Goal: Information Seeking & Learning: Find specific fact

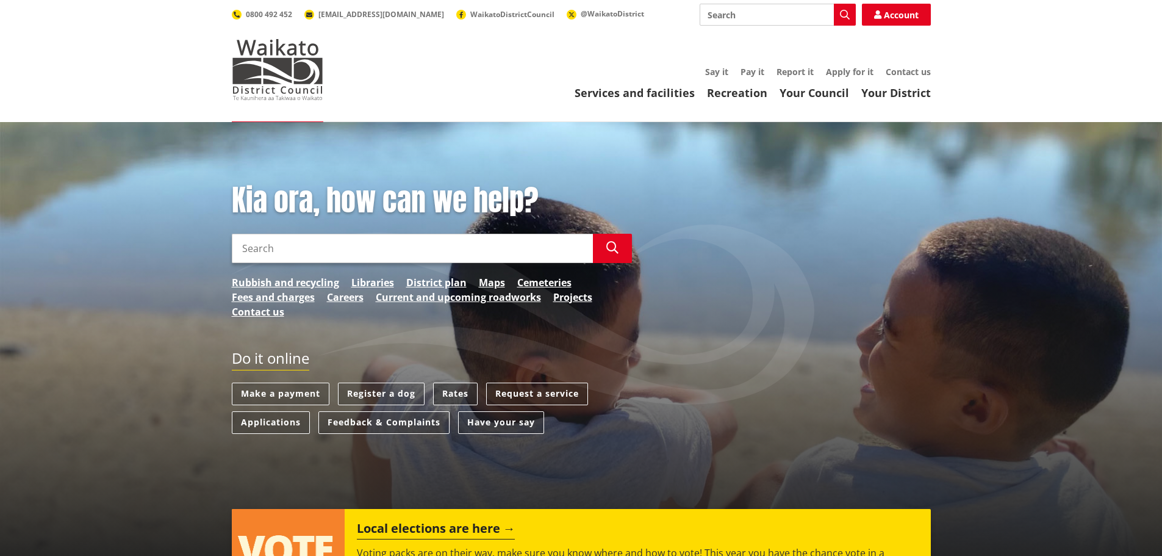
click at [465, 396] on link "Rates" at bounding box center [455, 393] width 45 height 23
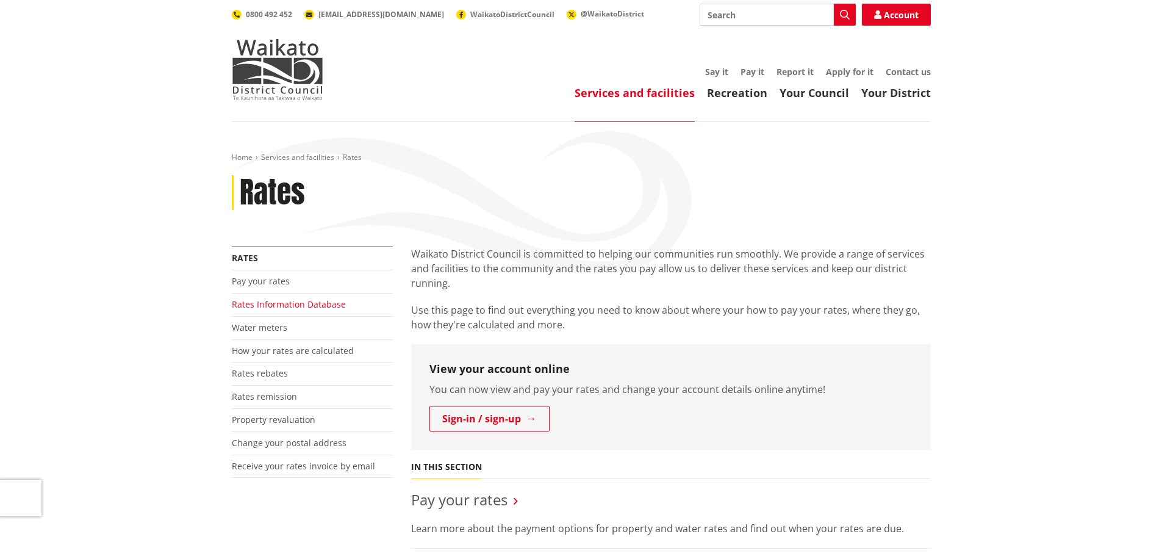
click at [317, 302] on link "Rates Information Database" at bounding box center [289, 304] width 114 height 12
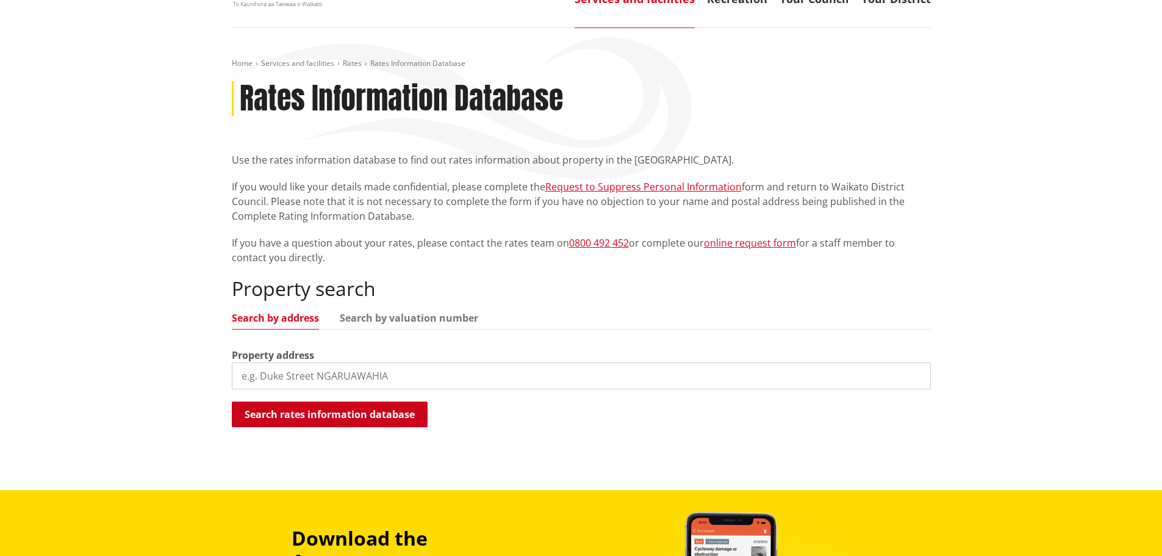
scroll to position [122, 0]
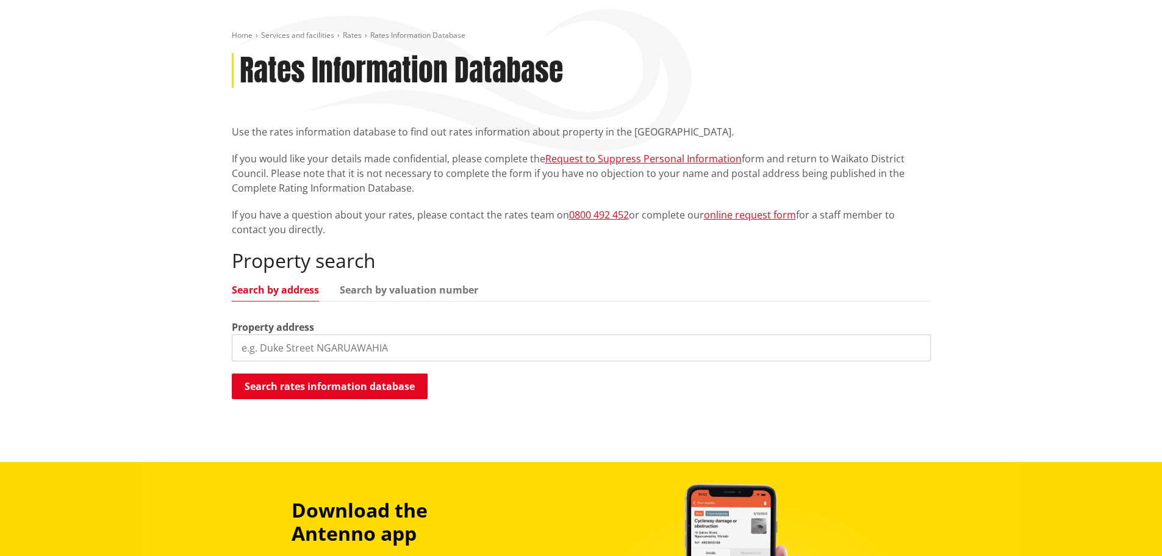
click at [351, 346] on input "search" at bounding box center [581, 347] width 699 height 27
paste input "189 Cameron Town Road"
type input "189 Cameron Town Road"
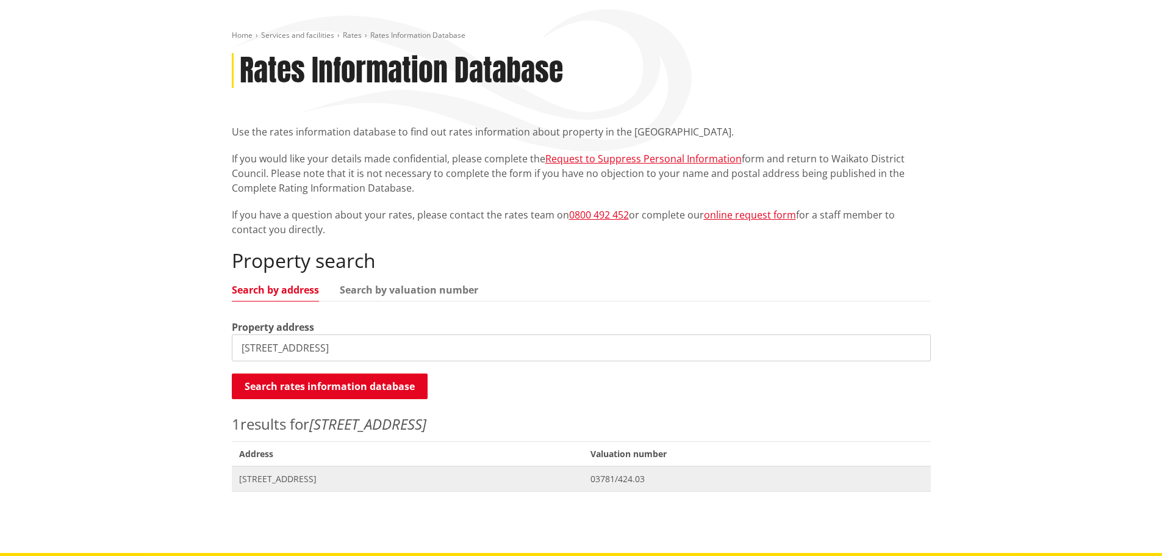
click at [370, 479] on span "189 Cameron Town Road PUKEKOHE" at bounding box center [407, 479] width 337 height 12
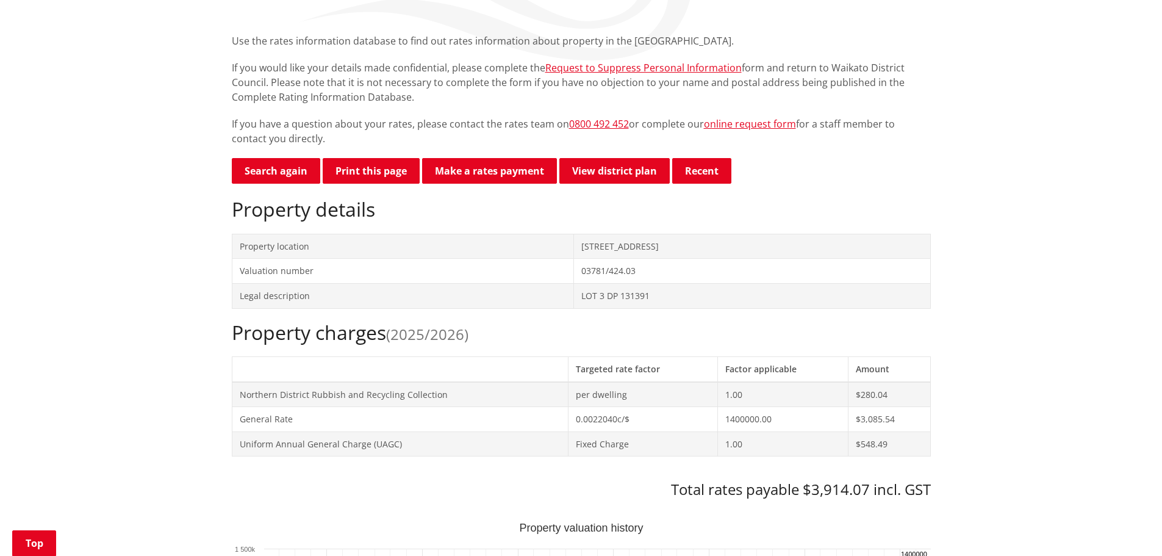
scroll to position [244, 0]
